Goal: Information Seeking & Learning: Learn about a topic

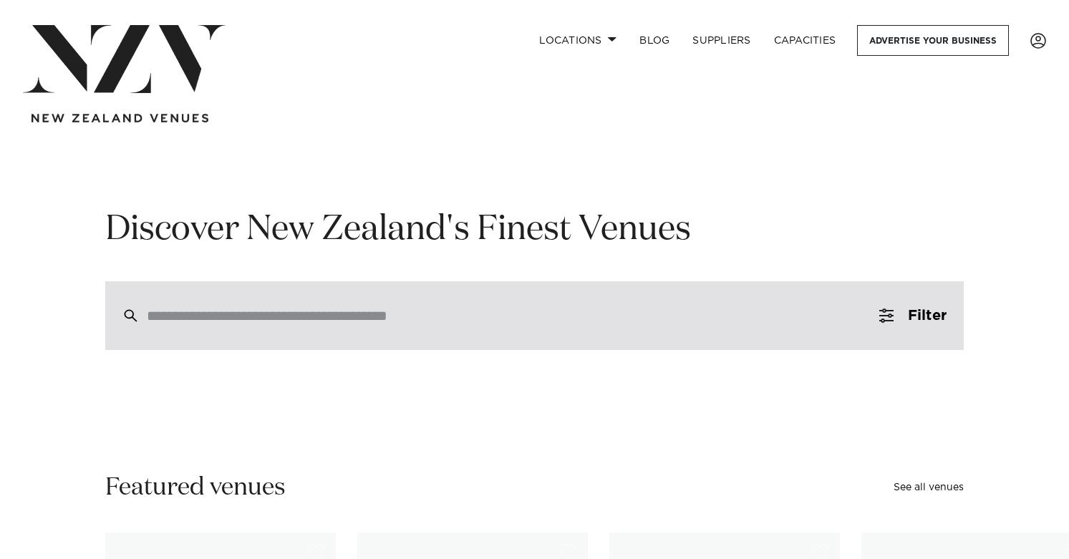
click at [314, 297] on div at bounding box center [534, 315] width 858 height 69
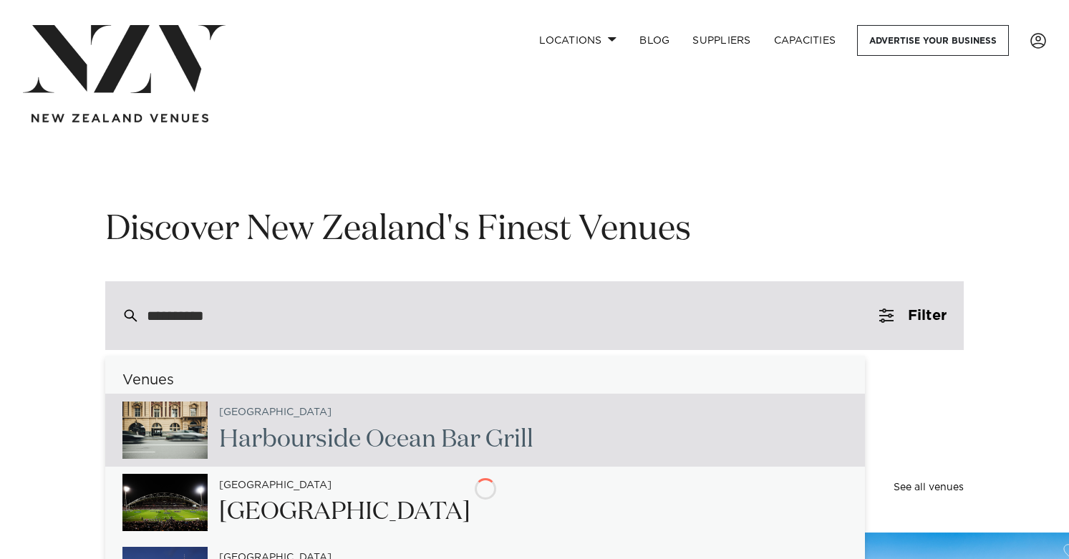
type input "**********"
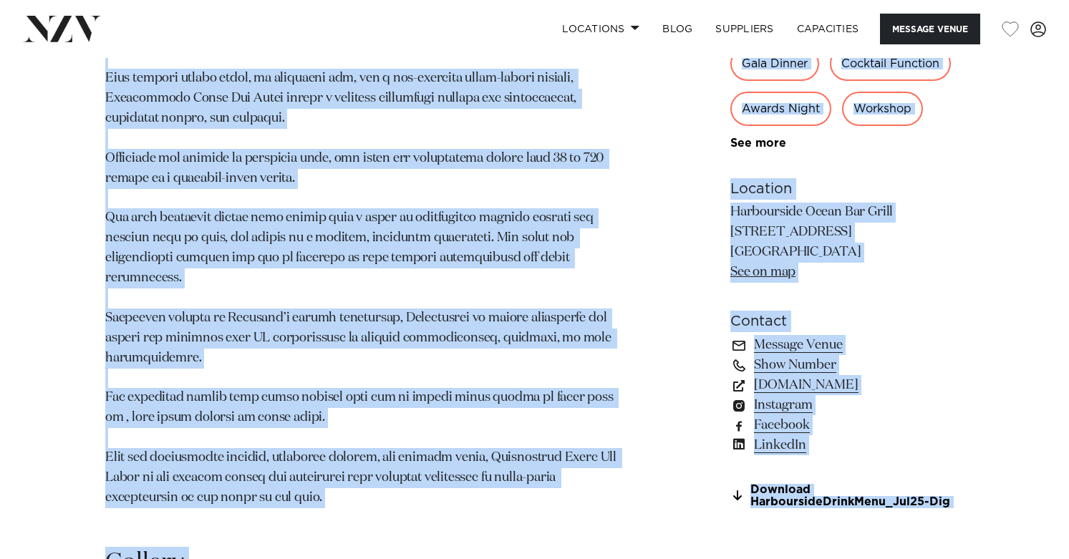
scroll to position [916, 0]
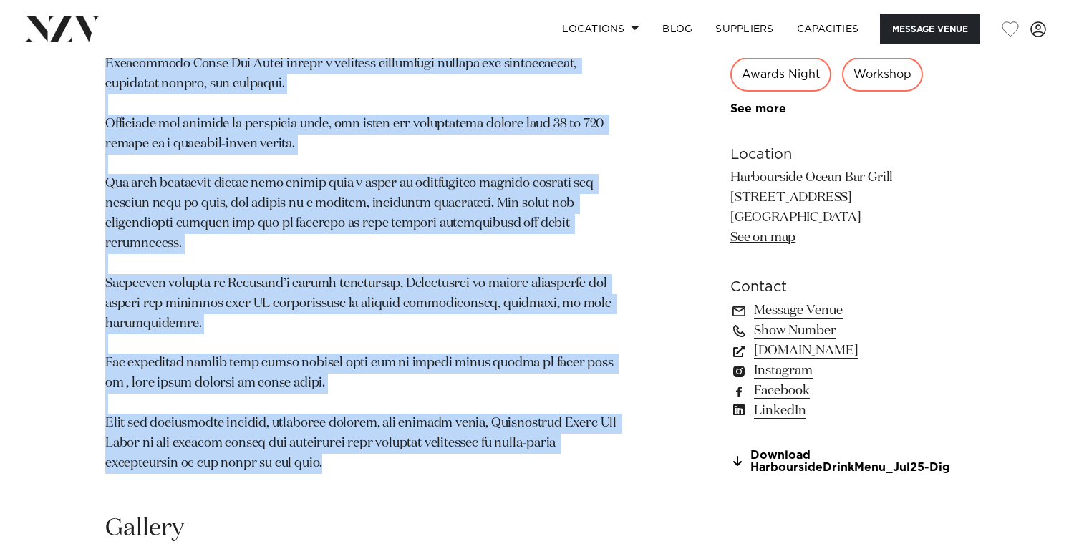
drag, startPoint x: 98, startPoint y: 158, endPoint x: 391, endPoint y: 444, distance: 409.6
click at [390, 444] on div "Auckland Harbourside Ocean Bar Grill Located in the historic Ferry Building on …" at bounding box center [534, 95] width 1046 height 791
copy section "Located in the historic Ferry Building on Quay Street, Harbourside Ocean Bar Gr…"
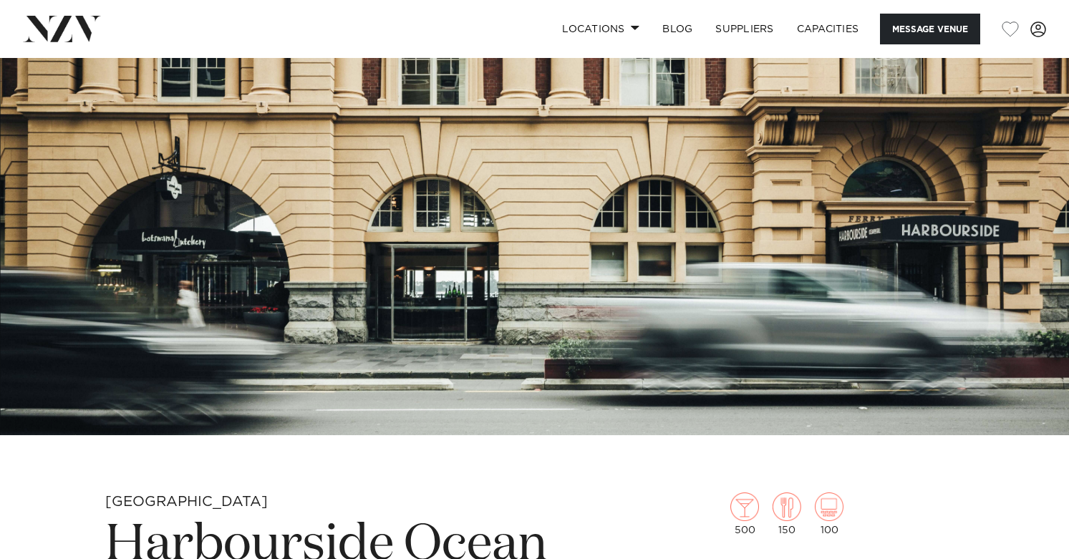
scroll to position [107, 0]
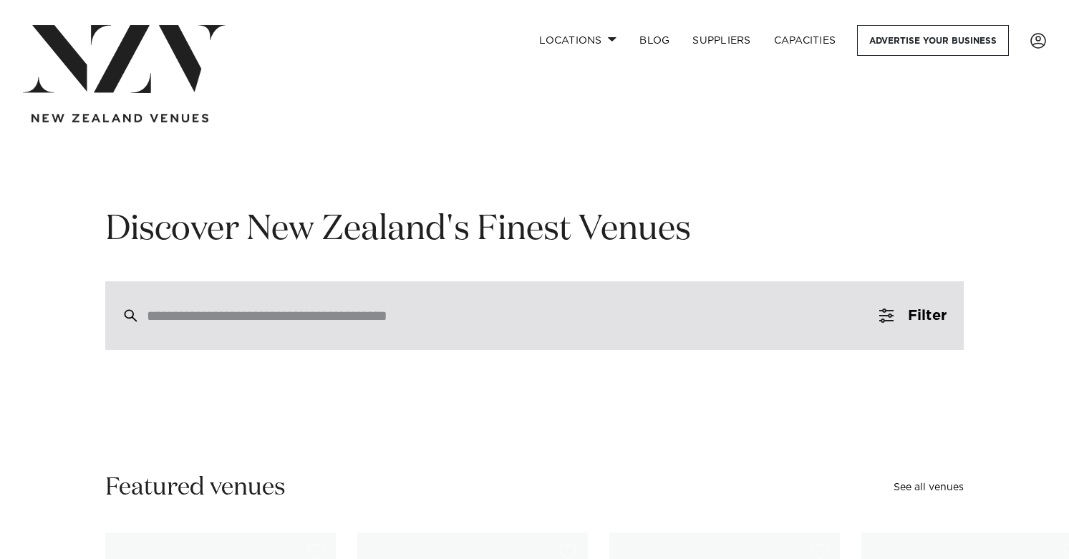
click at [255, 317] on input "search" at bounding box center [504, 316] width 715 height 16
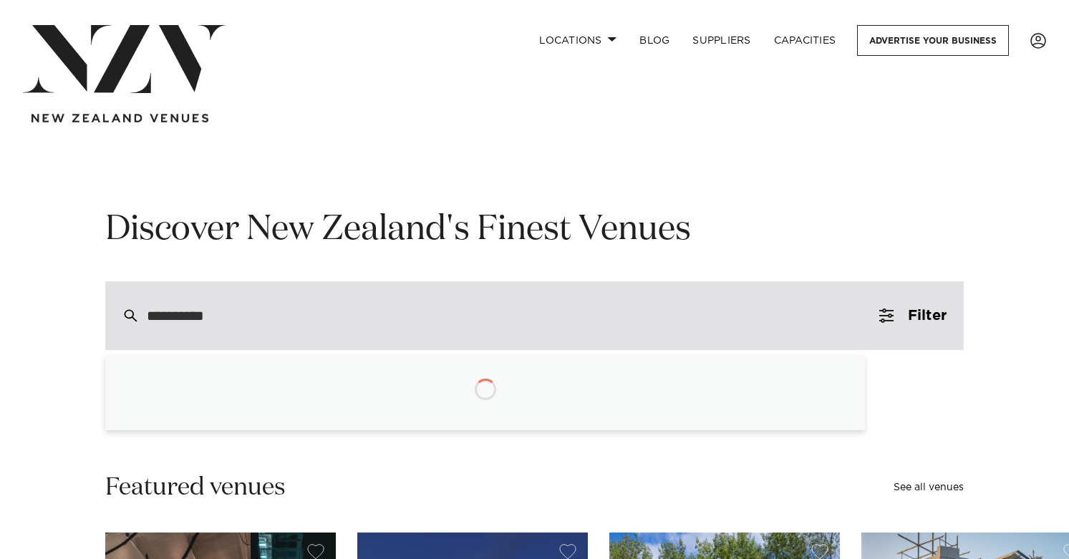
type input "**********"
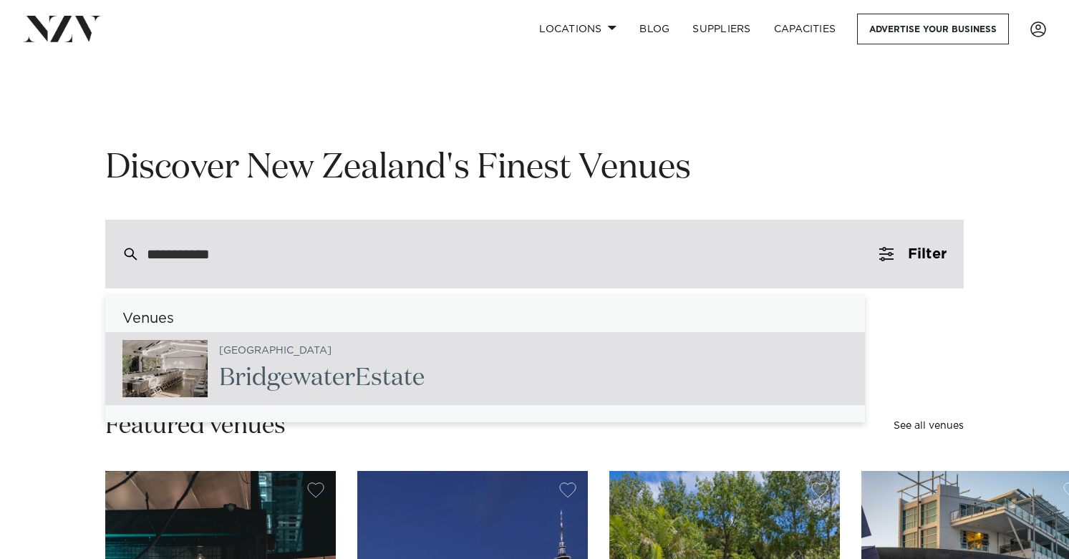
scroll to position [67, 0]
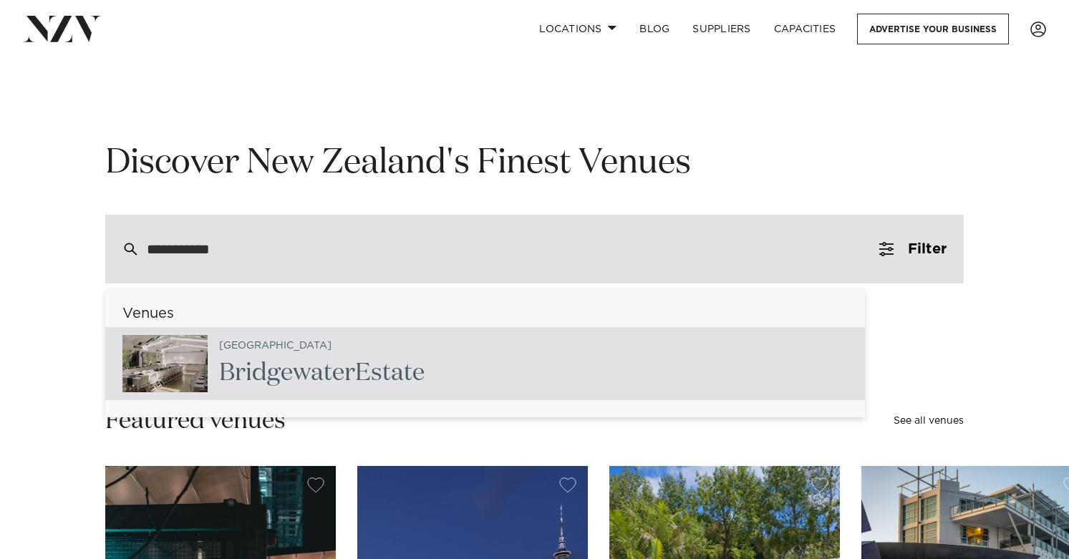
click at [273, 361] on span "Bridgewater" at bounding box center [287, 373] width 136 height 24
type input "**********"
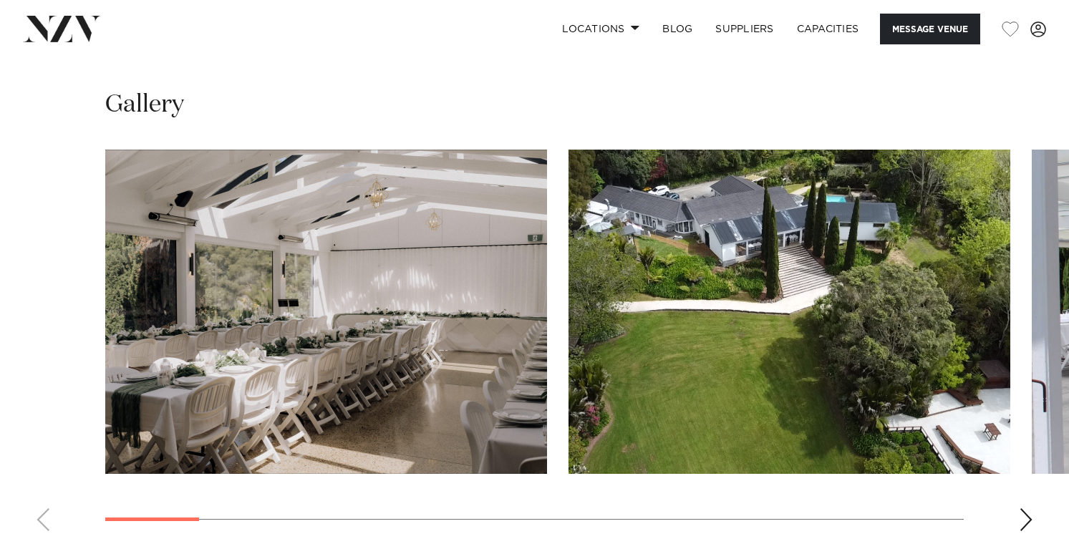
scroll to position [1276, 0]
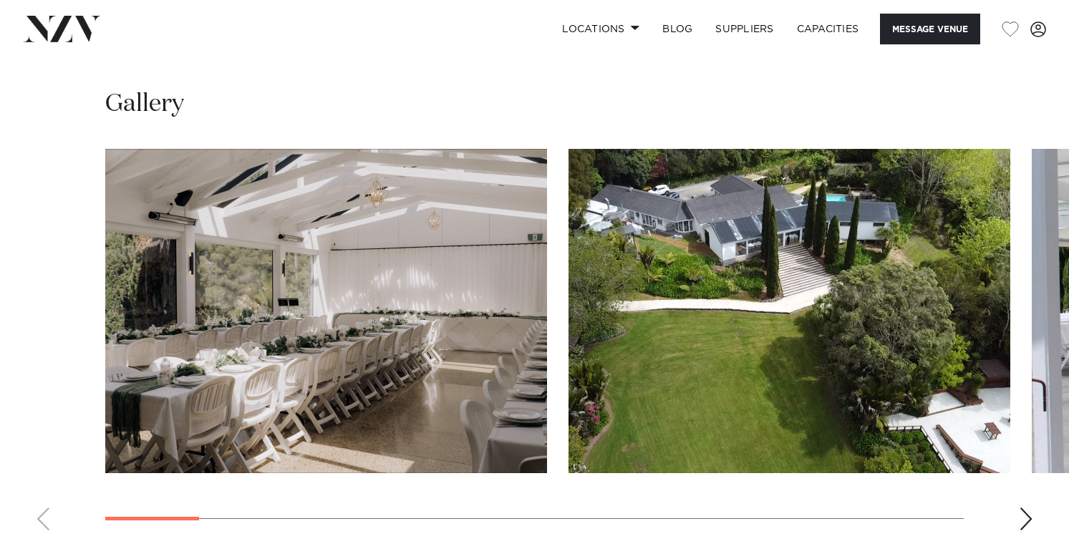
click at [398, 276] on img "1 / 17" at bounding box center [326, 311] width 442 height 324
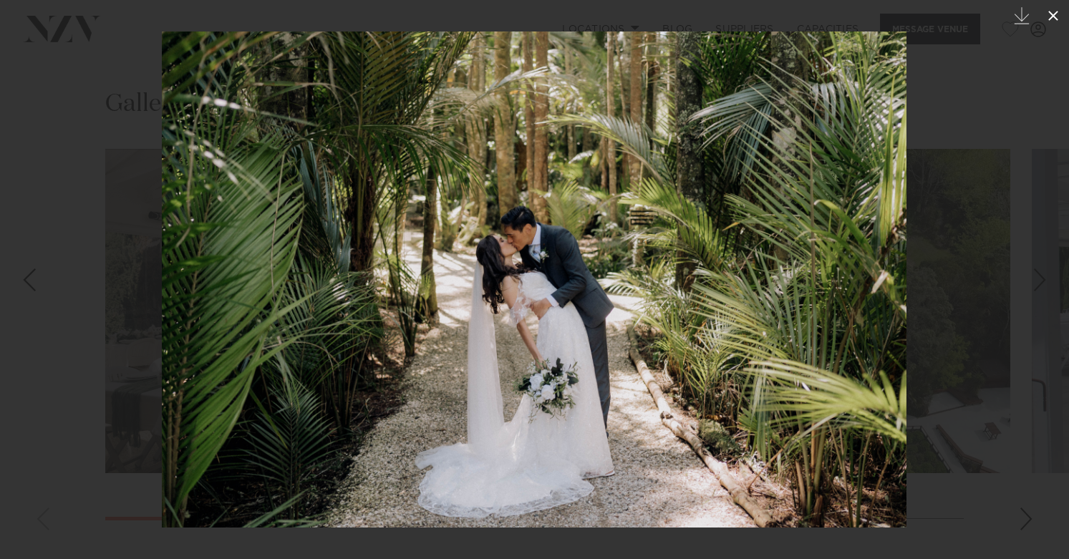
click at [1045, 20] on icon at bounding box center [1053, 15] width 17 height 17
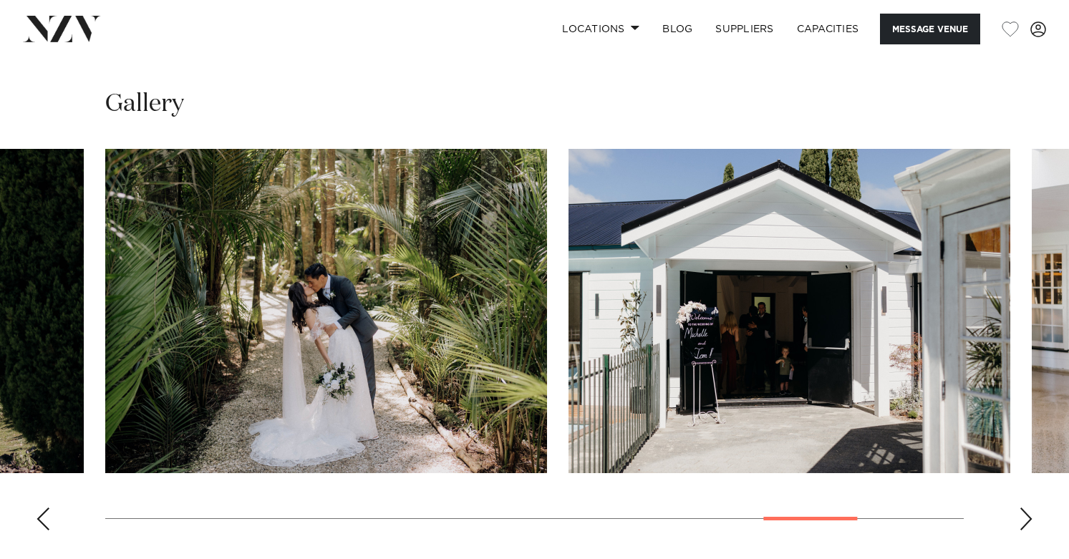
click at [1022, 517] on div "Next slide" at bounding box center [1026, 519] width 14 height 23
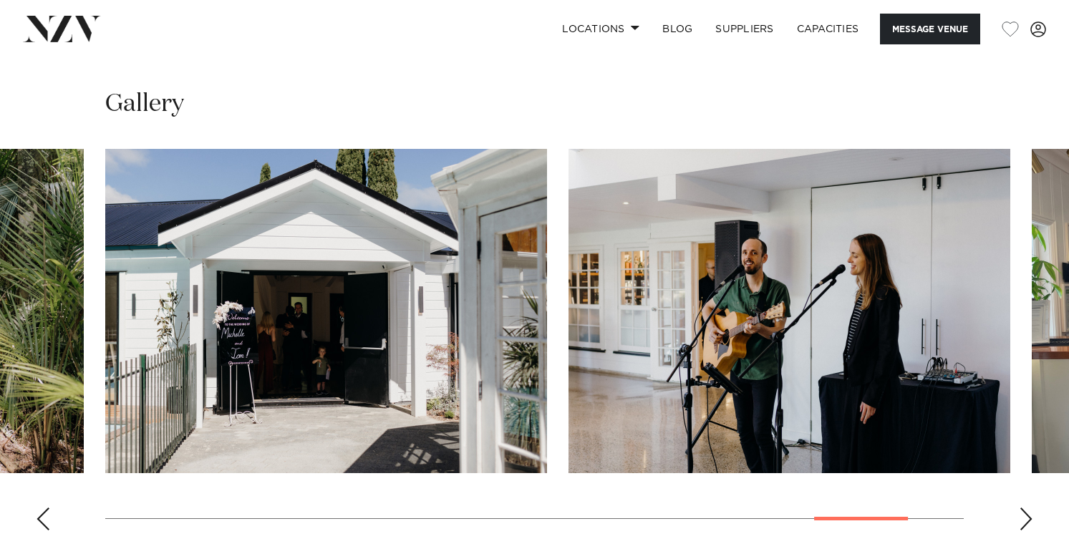
click at [1022, 517] on div "Next slide" at bounding box center [1026, 519] width 14 height 23
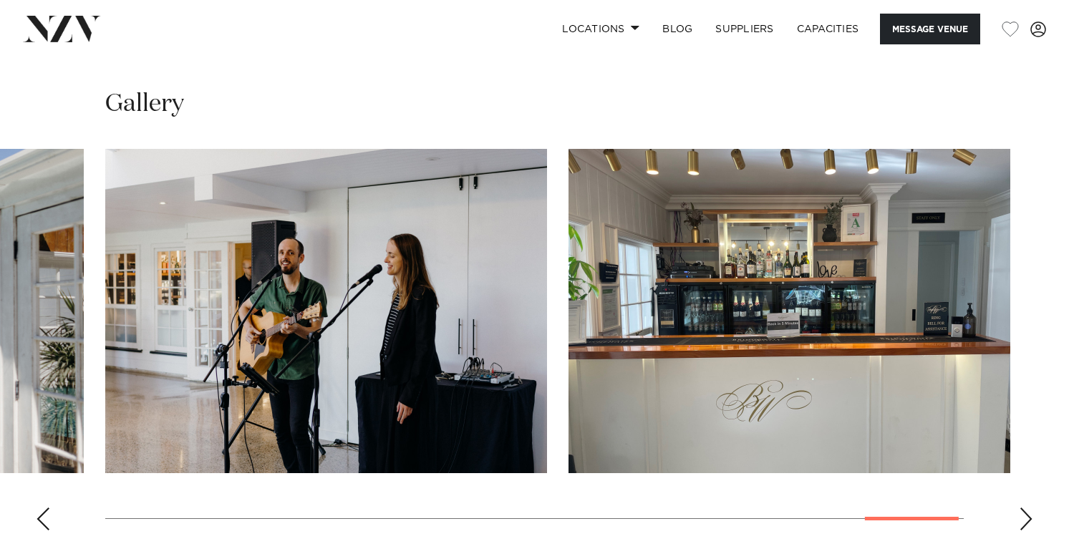
click at [1022, 517] on div "Next slide" at bounding box center [1026, 519] width 14 height 23
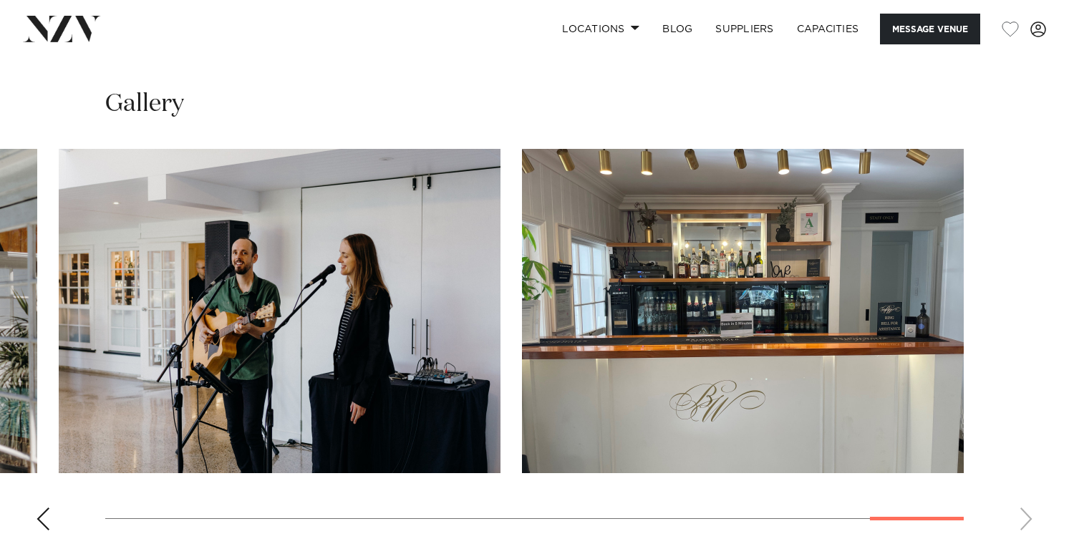
click at [630, 303] on img "17 / 17" at bounding box center [743, 311] width 442 height 324
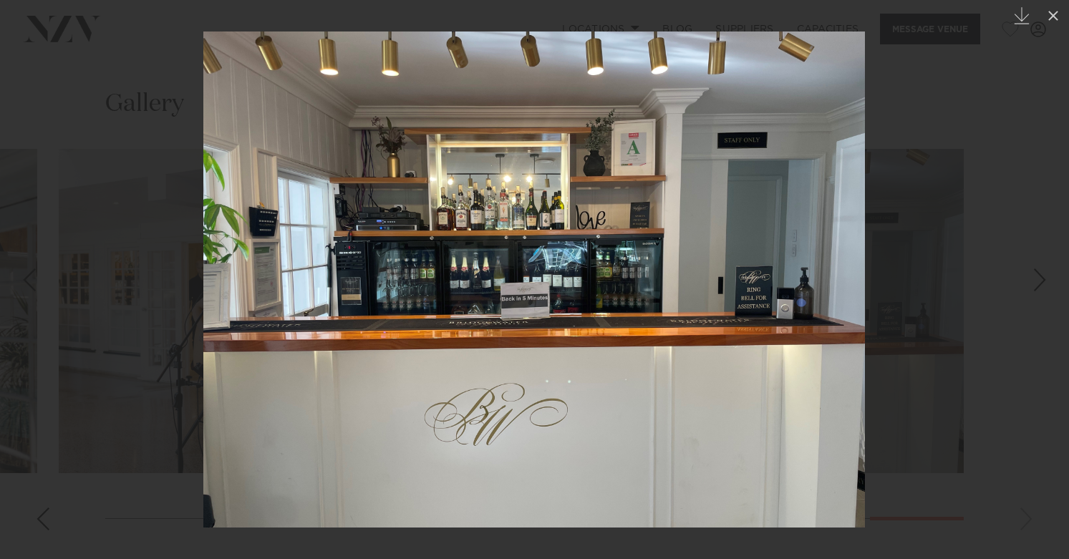
click at [923, 150] on div at bounding box center [534, 279] width 1069 height 559
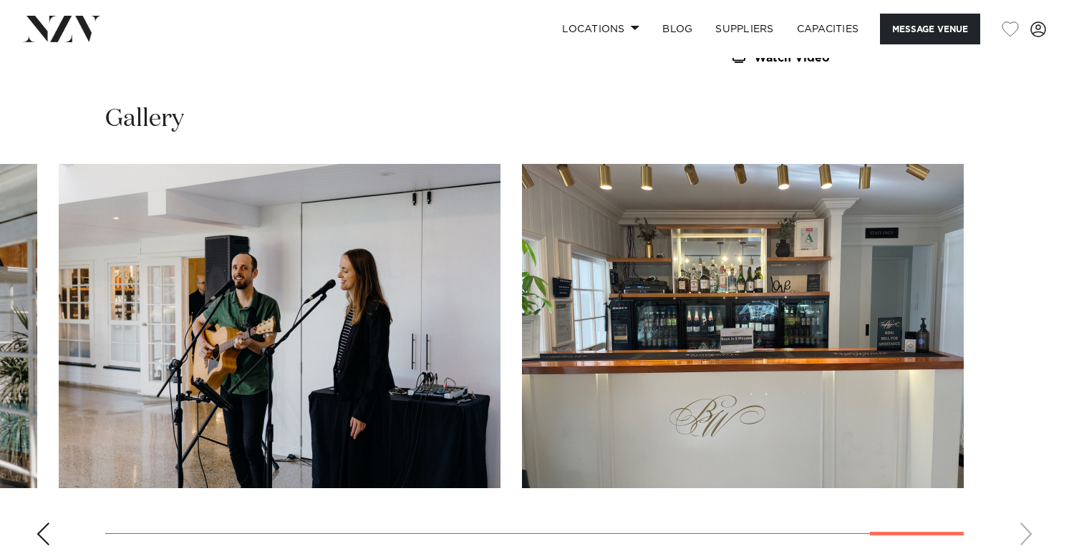
scroll to position [1264, 0]
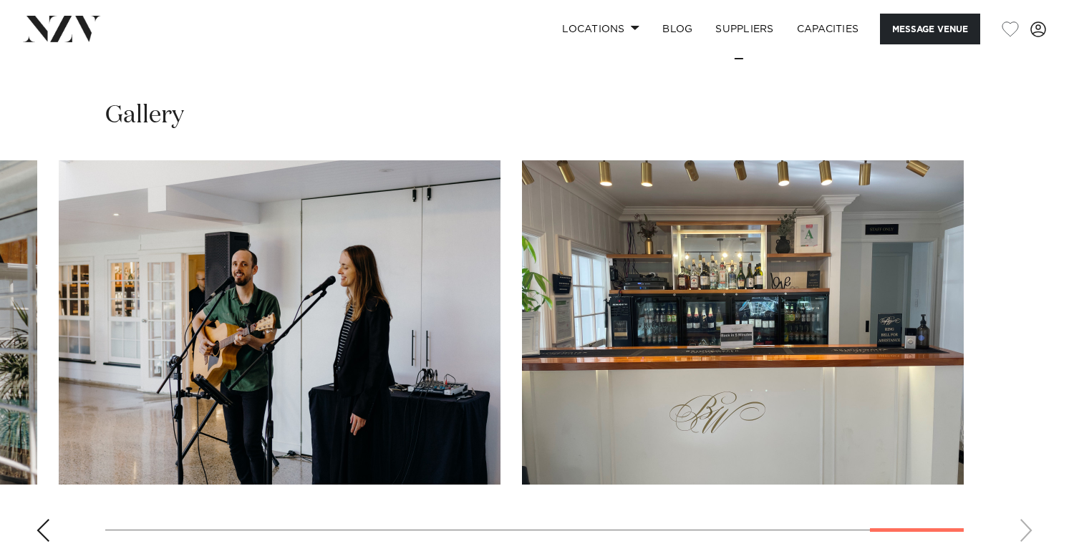
click at [48, 521] on div "Previous slide" at bounding box center [43, 530] width 14 height 23
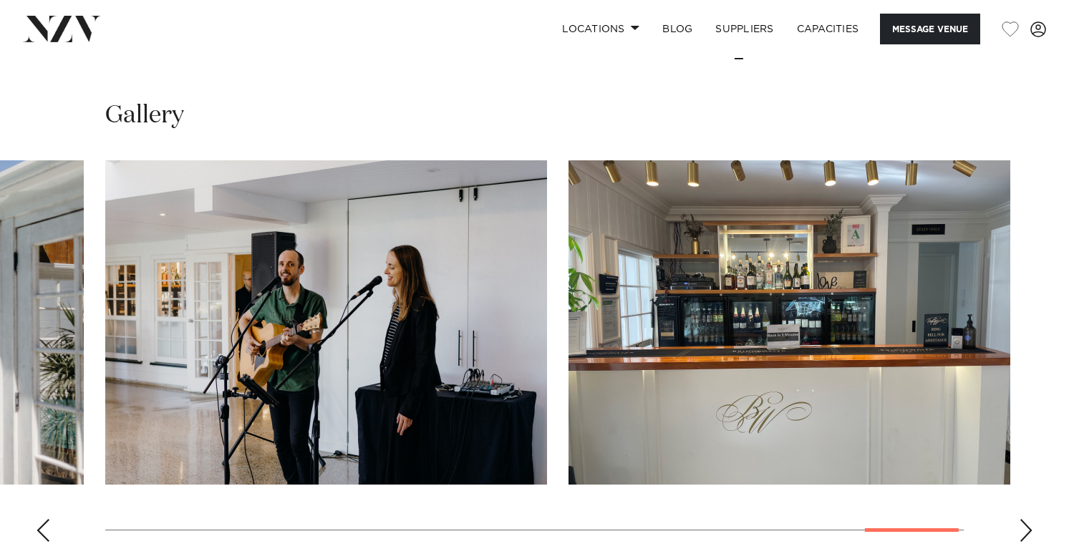
click at [48, 521] on div "Previous slide" at bounding box center [43, 530] width 14 height 23
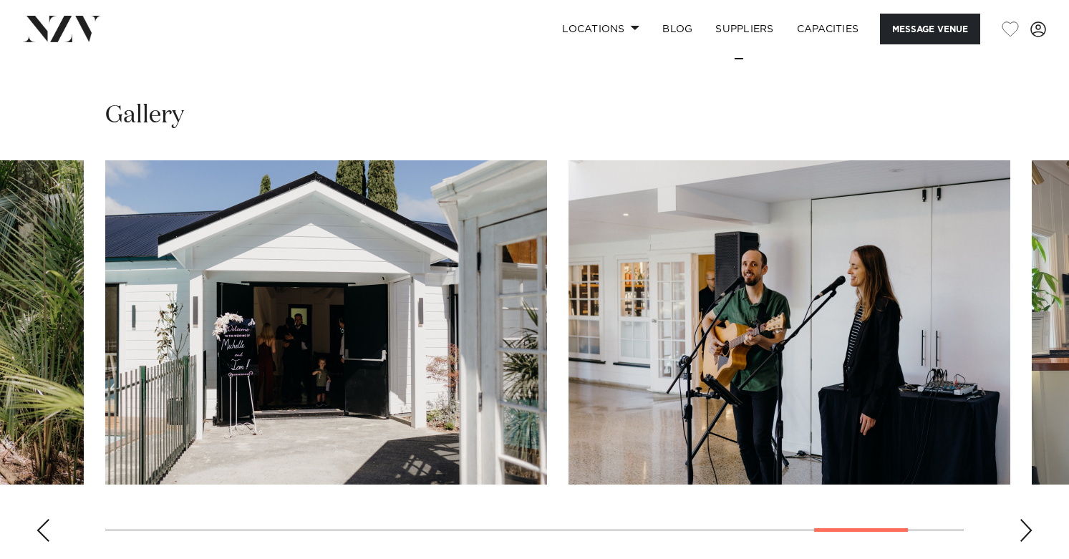
click at [48, 521] on div "Previous slide" at bounding box center [43, 530] width 14 height 23
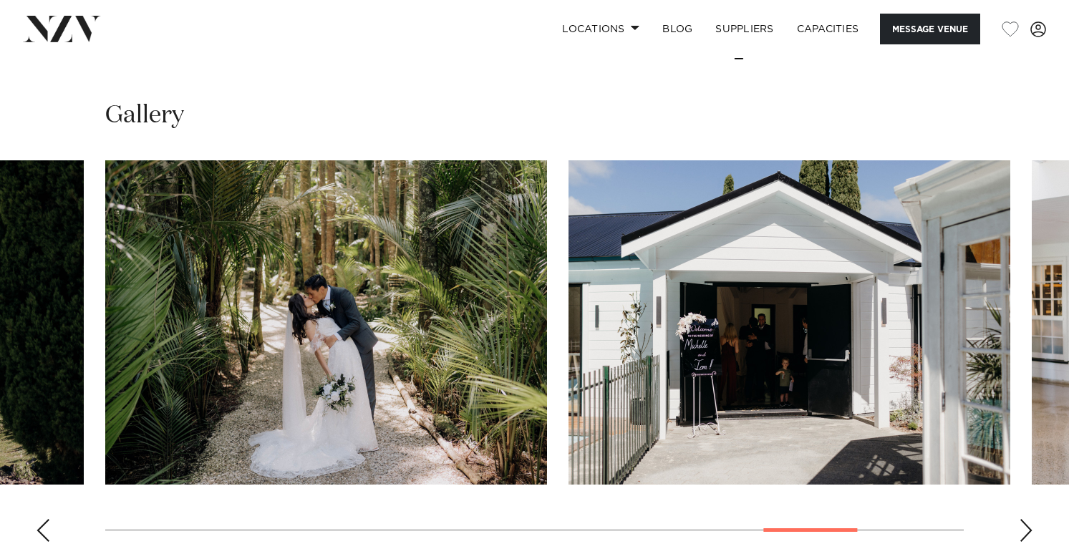
click at [48, 521] on div "Previous slide" at bounding box center [43, 530] width 14 height 23
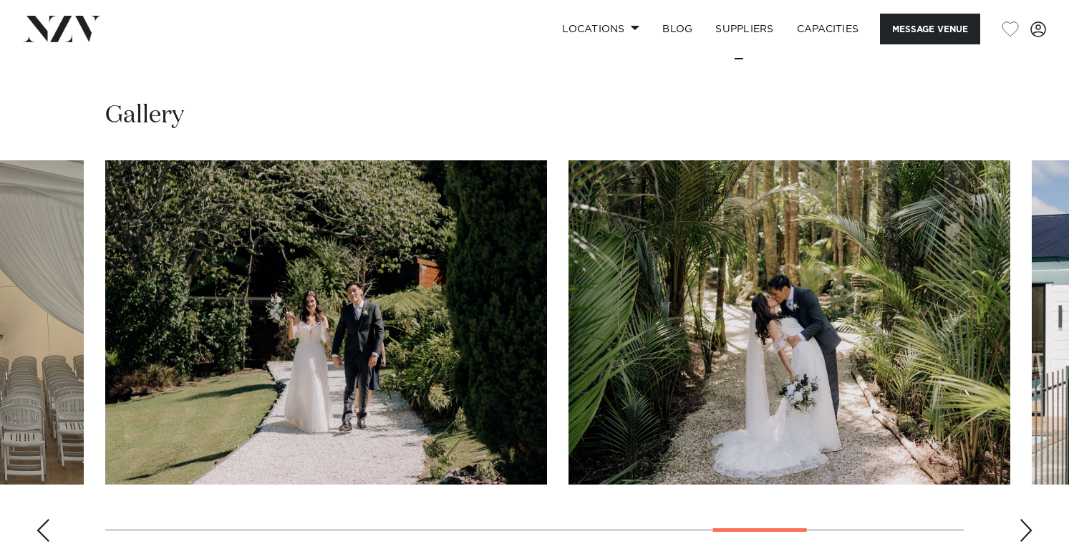
click at [48, 521] on div "Previous slide" at bounding box center [43, 530] width 14 height 23
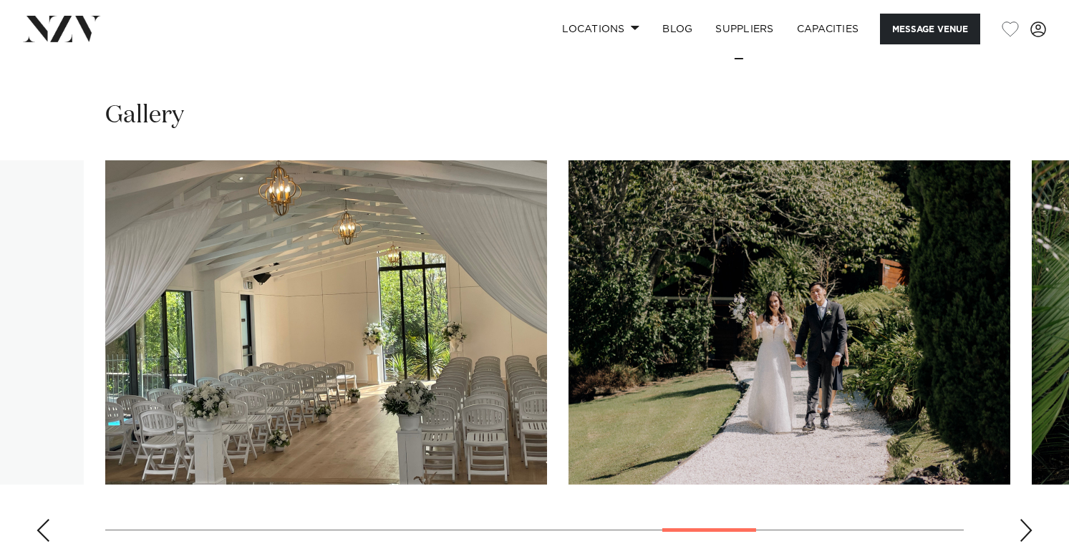
click at [48, 521] on div "Previous slide" at bounding box center [43, 530] width 14 height 23
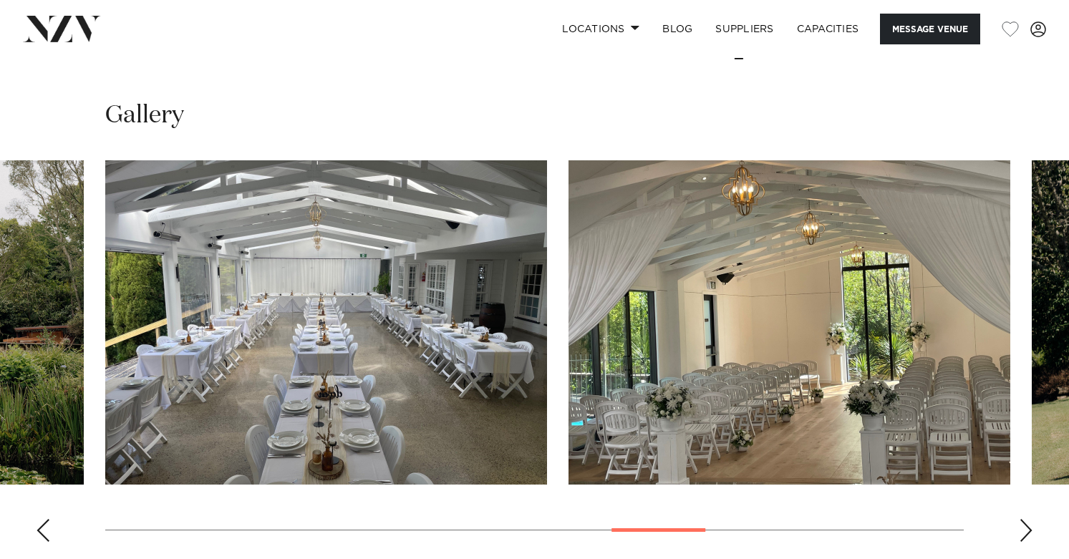
click at [48, 521] on div "Previous slide" at bounding box center [43, 530] width 14 height 23
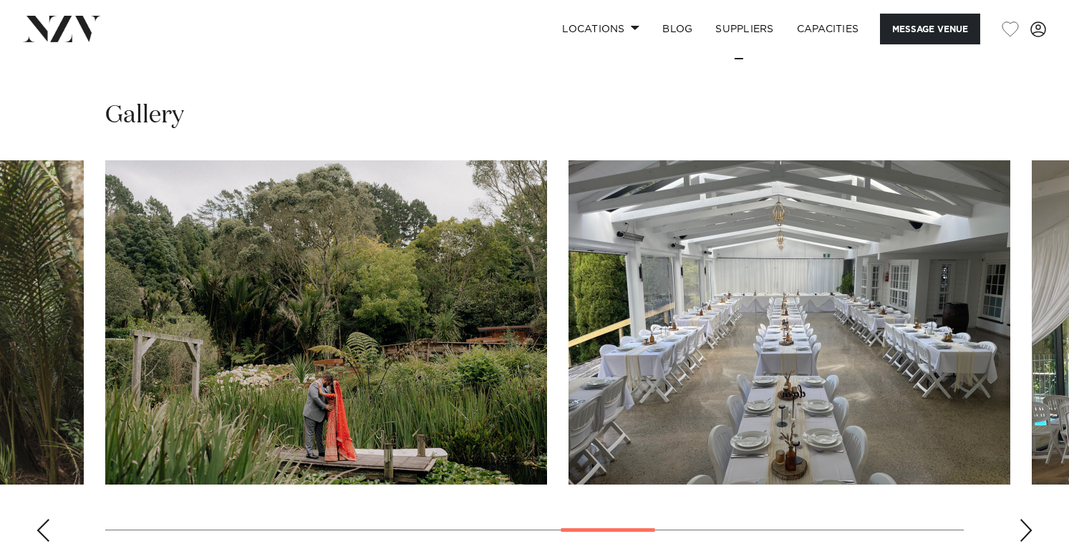
click at [48, 521] on div "Previous slide" at bounding box center [43, 530] width 14 height 23
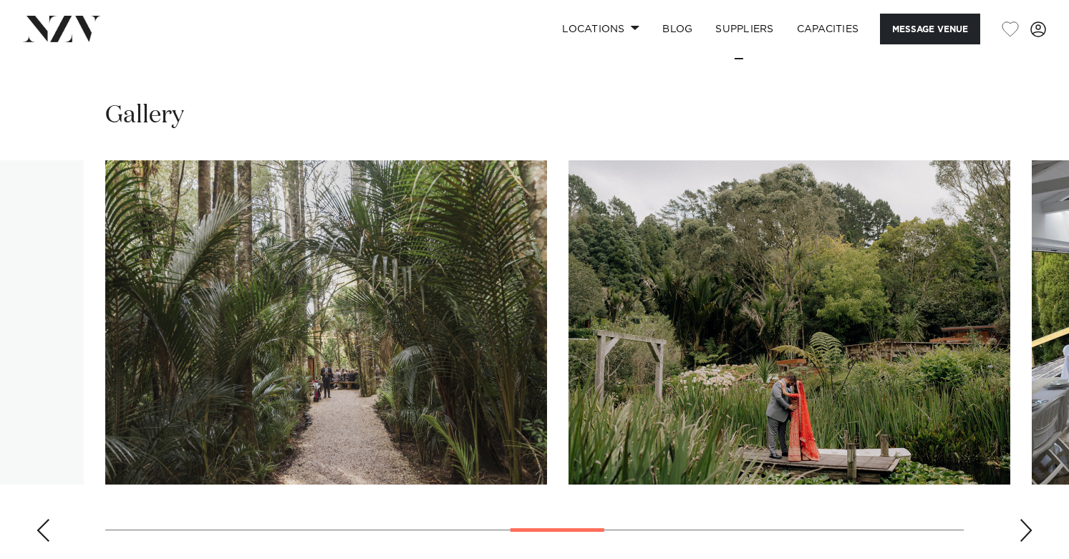
click at [48, 521] on div "Previous slide" at bounding box center [43, 530] width 14 height 23
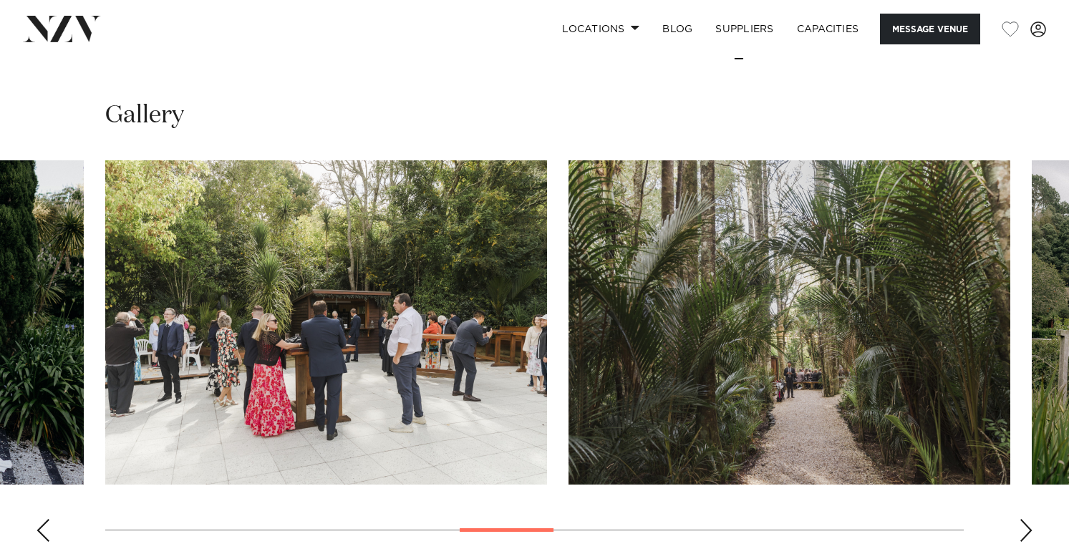
drag, startPoint x: 238, startPoint y: 321, endPoint x: 44, endPoint y: 520, distance: 278.5
click at [44, 520] on div "Previous slide" at bounding box center [43, 530] width 14 height 23
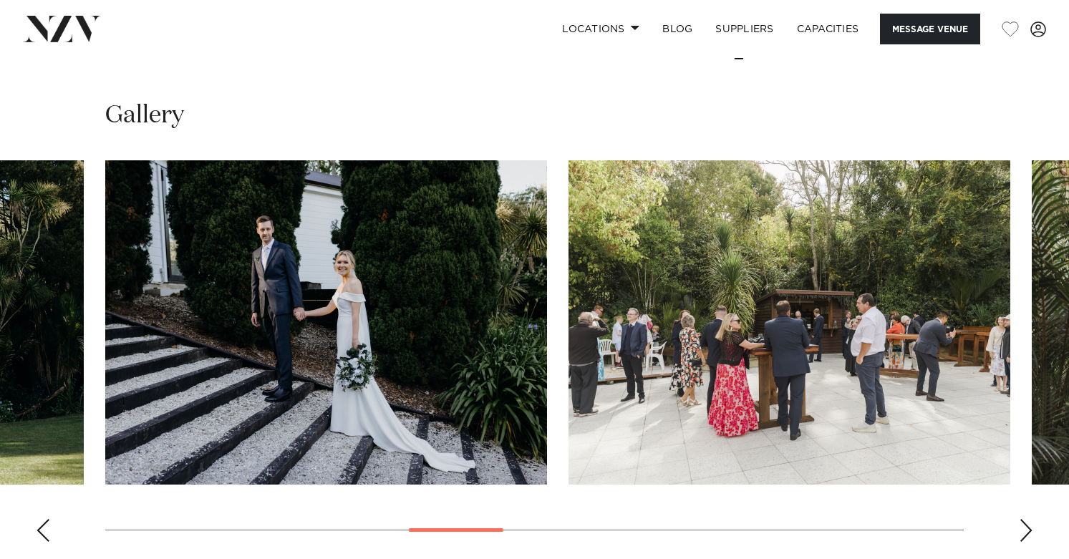
click at [44, 520] on div "Previous slide" at bounding box center [43, 530] width 14 height 23
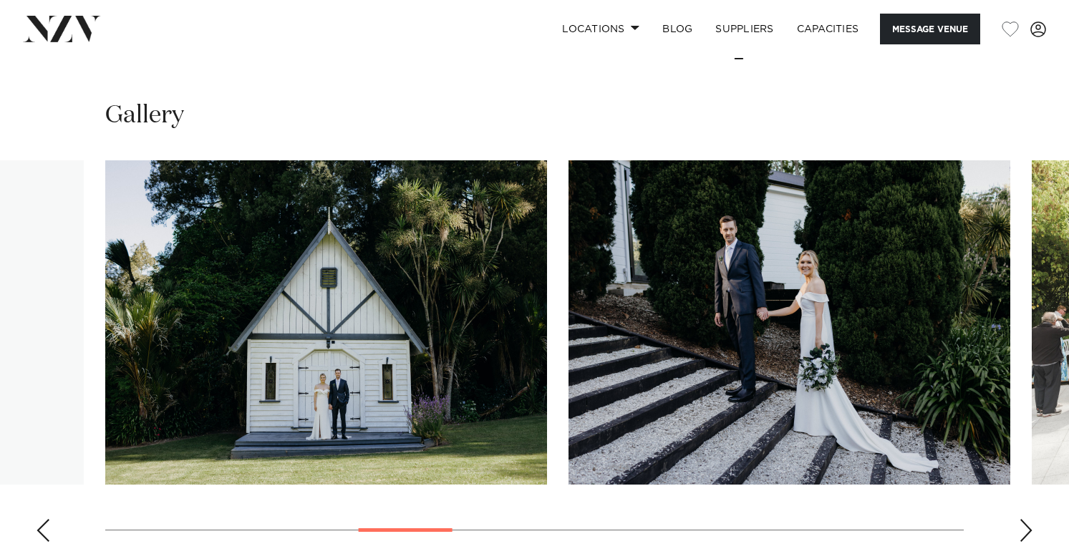
click at [44, 520] on div "Previous slide" at bounding box center [43, 530] width 14 height 23
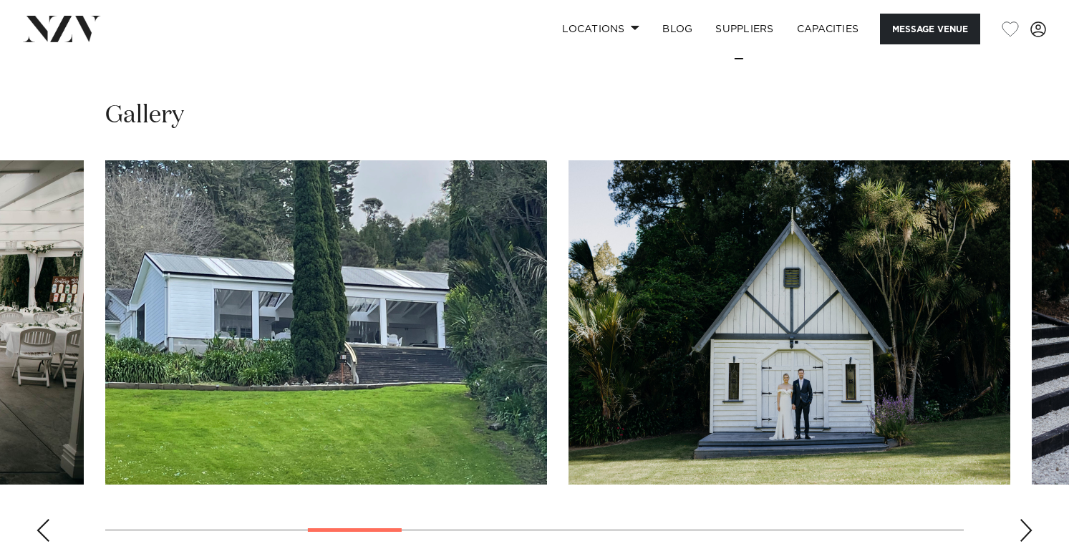
click at [44, 520] on div "Previous slide" at bounding box center [43, 530] width 14 height 23
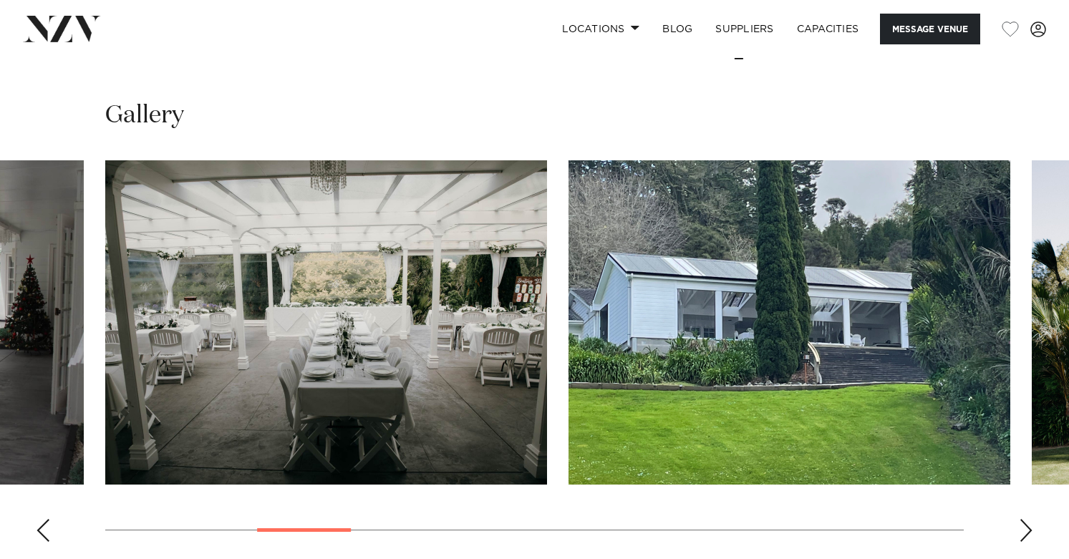
click at [44, 520] on div "Previous slide" at bounding box center [43, 530] width 14 height 23
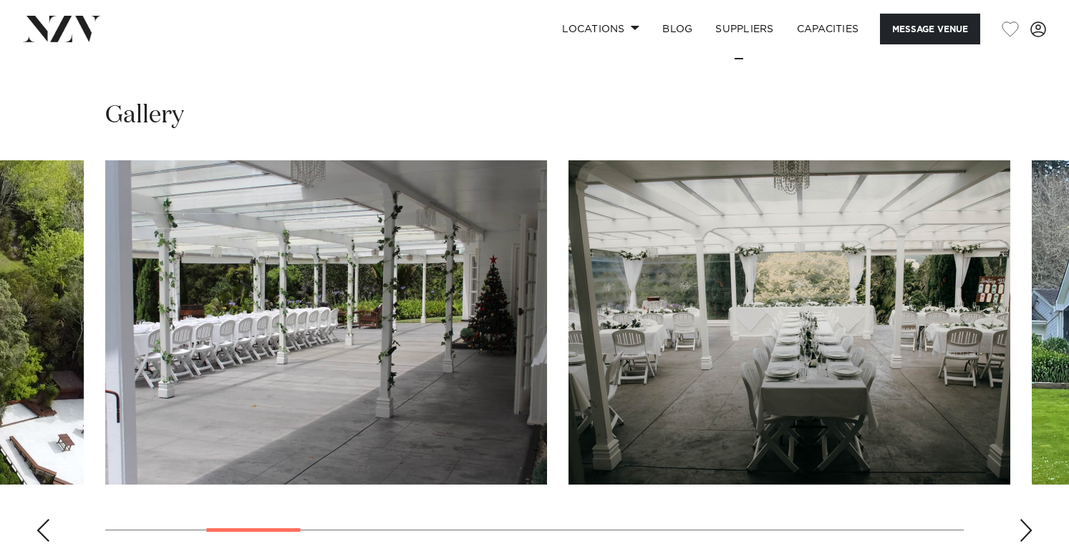
click at [44, 520] on div "Previous slide" at bounding box center [43, 530] width 14 height 23
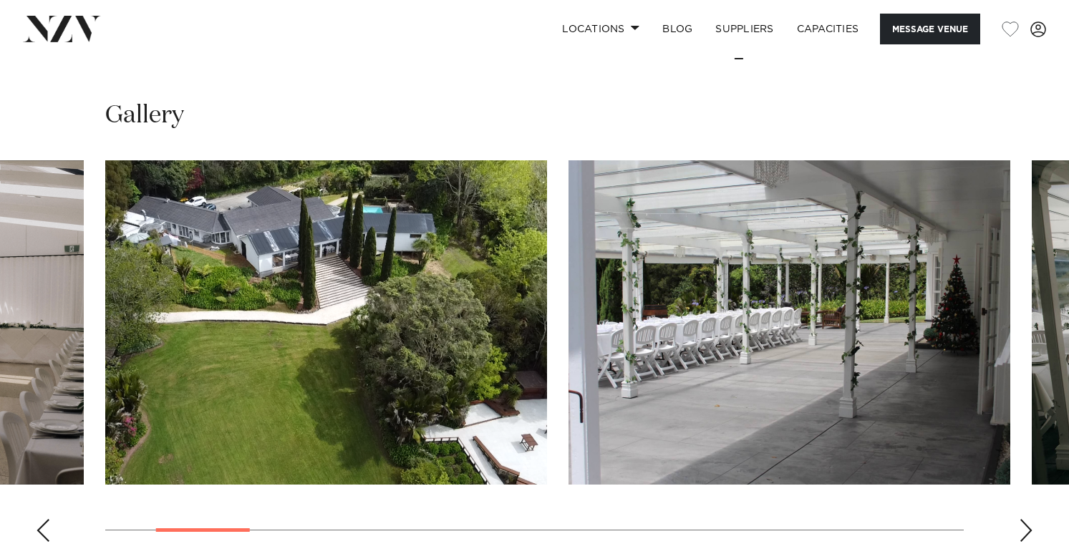
click at [44, 520] on div "Previous slide" at bounding box center [43, 530] width 14 height 23
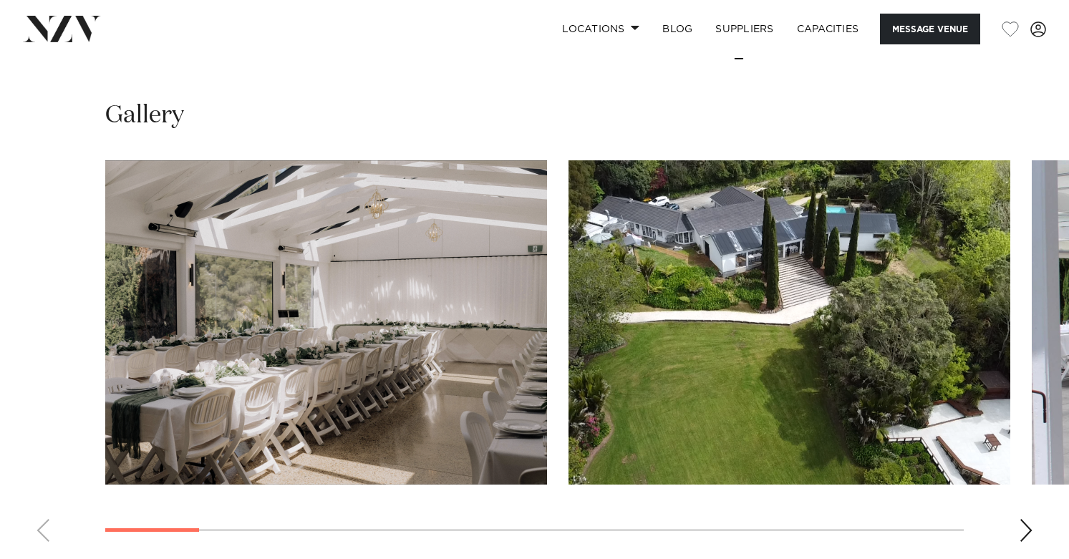
click at [44, 520] on swiper-container at bounding box center [534, 356] width 1069 height 393
